Goal: Check status: Check status

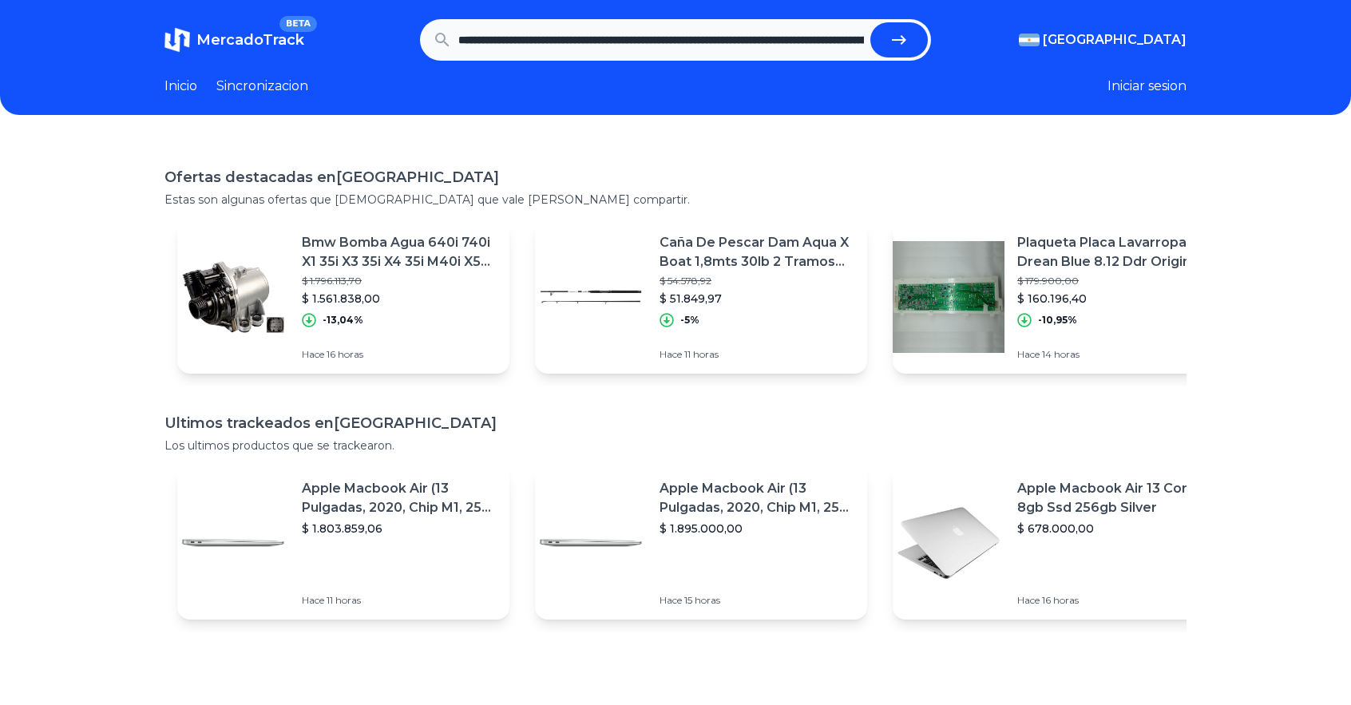
click at [918, 35] on button "submit" at bounding box center [898, 39] width 57 height 35
type input "**********"
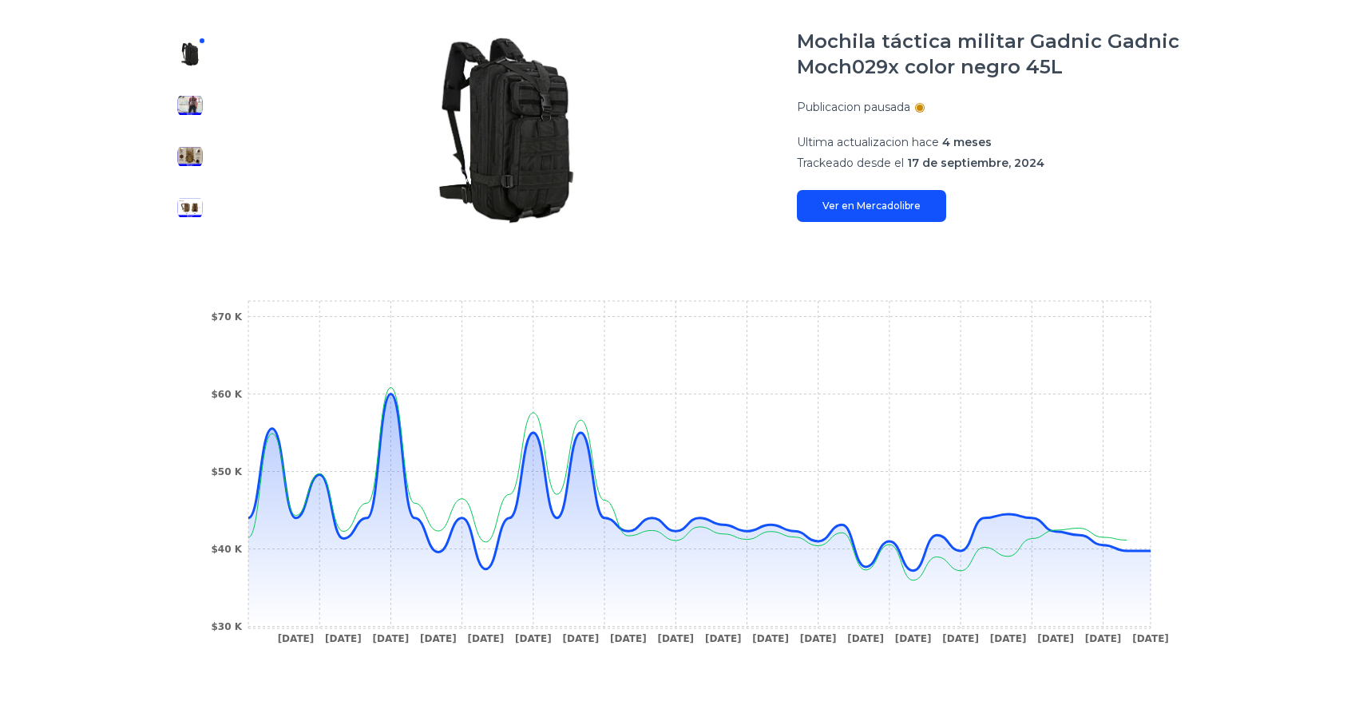
scroll to position [228, 0]
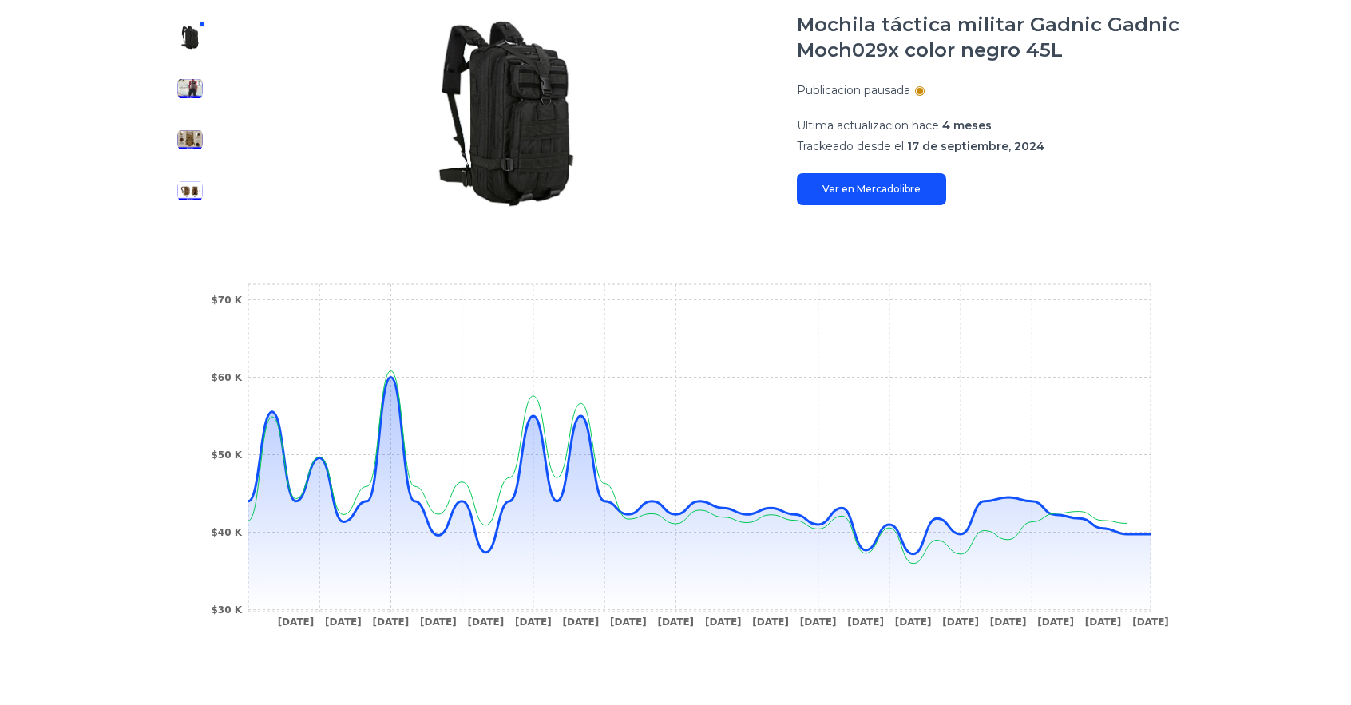
click at [189, 97] on img at bounding box center [190, 89] width 26 height 26
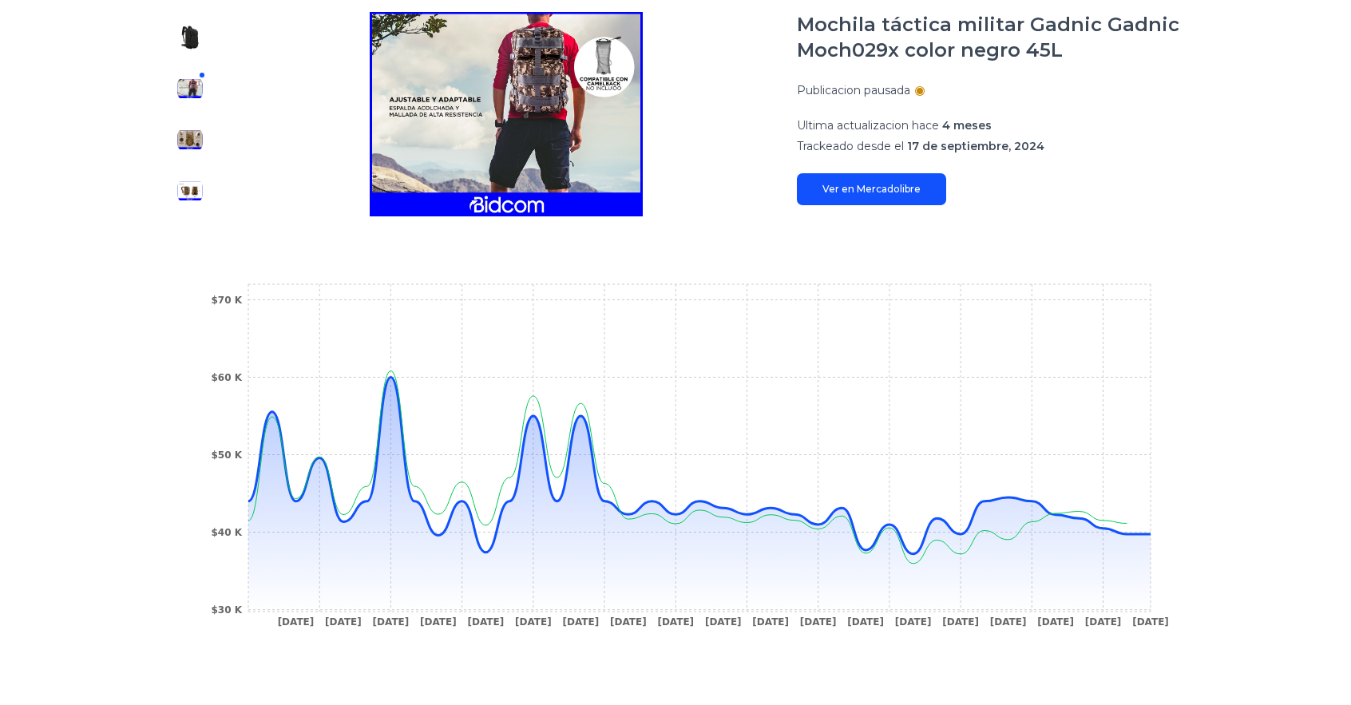
click at [190, 127] on button at bounding box center [190, 140] width 26 height 26
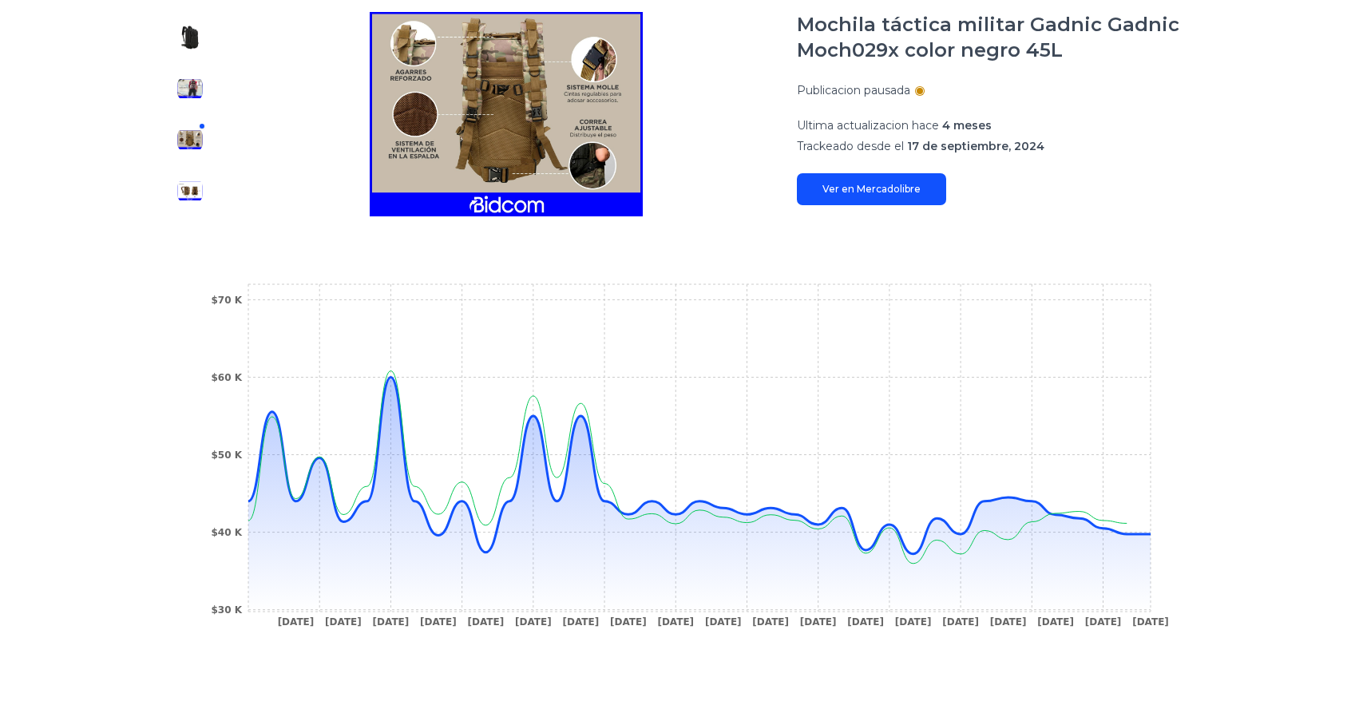
click at [207, 168] on div at bounding box center [189, 114] width 51 height 204
drag, startPoint x: 209, startPoint y: 180, endPoint x: 196, endPoint y: 186, distance: 14.7
click at [196, 186] on div at bounding box center [189, 114] width 51 height 204
click at [196, 186] on img at bounding box center [190, 191] width 26 height 26
